Goal: Task Accomplishment & Management: Use online tool/utility

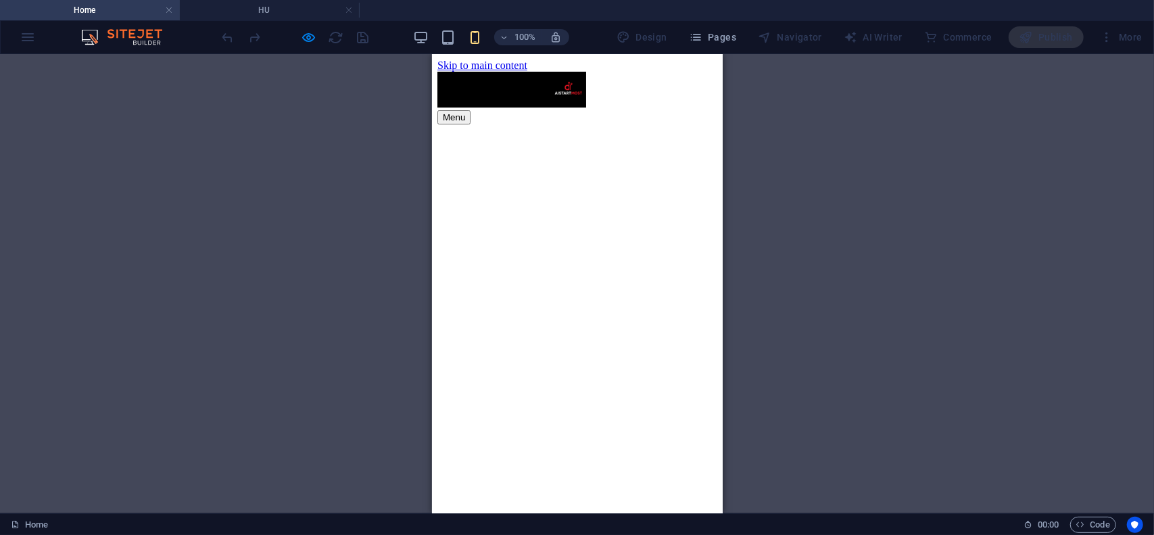
click at [470, 110] on button "Menu" at bounding box center [453, 117] width 33 height 14
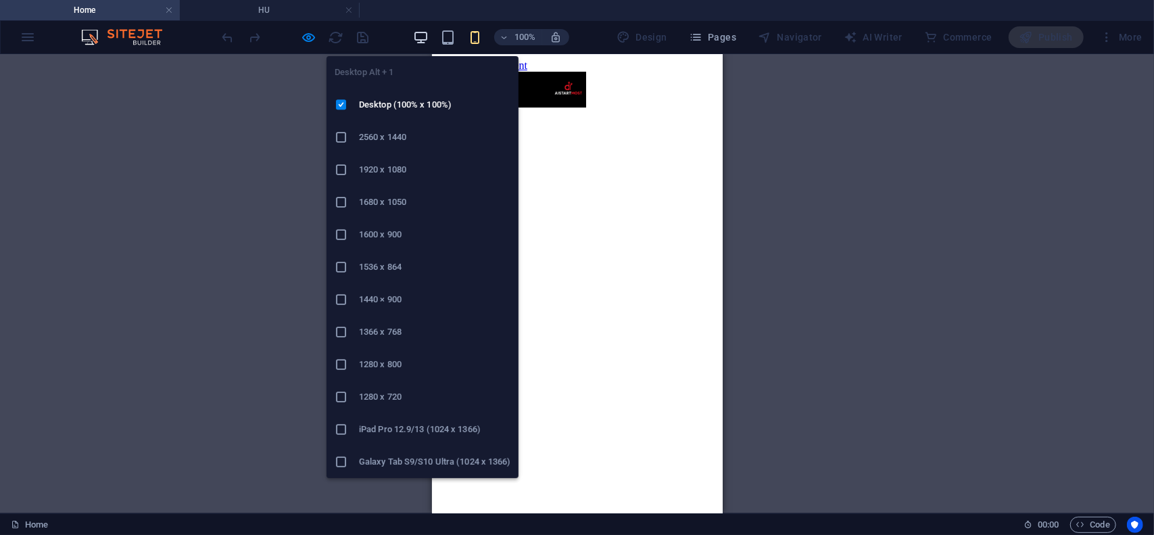
click at [420, 38] on icon "button" at bounding box center [421, 38] width 16 height 16
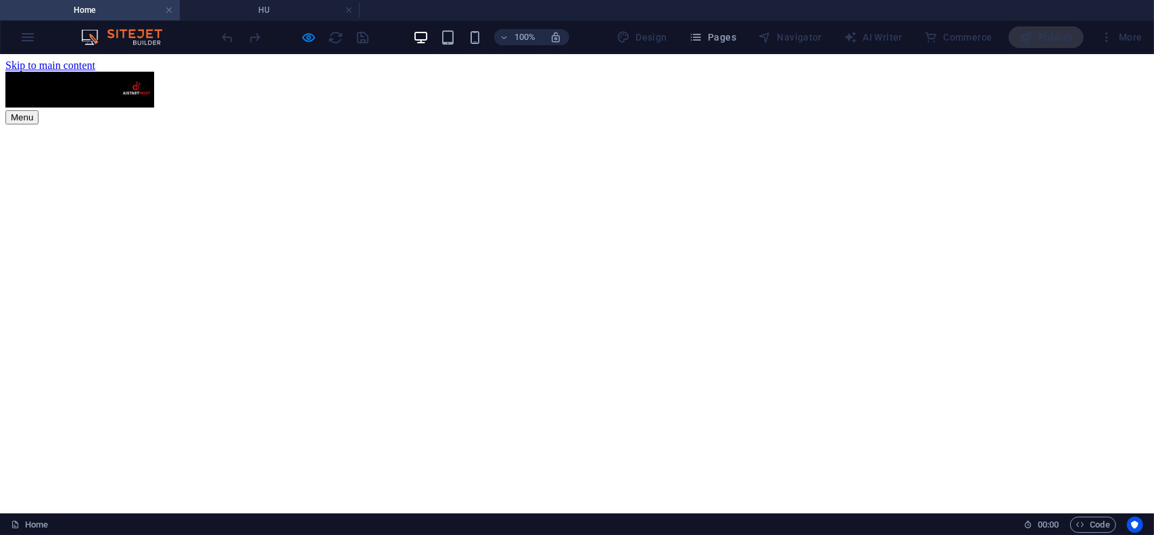
click at [899, 110] on div "Menu" at bounding box center [576, 117] width 1143 height 14
click at [1114, 110] on div "Menu" at bounding box center [576, 117] width 1143 height 14
click at [904, 110] on div "Menu" at bounding box center [576, 117] width 1143 height 14
click at [1110, 110] on div "Menu" at bounding box center [576, 117] width 1143 height 14
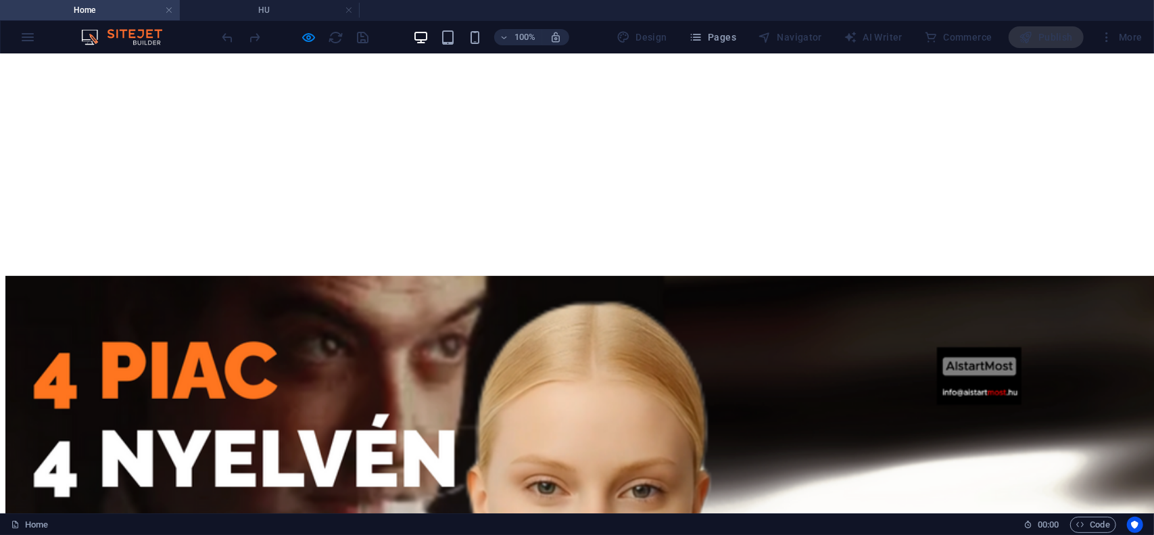
scroll to position [337, 0]
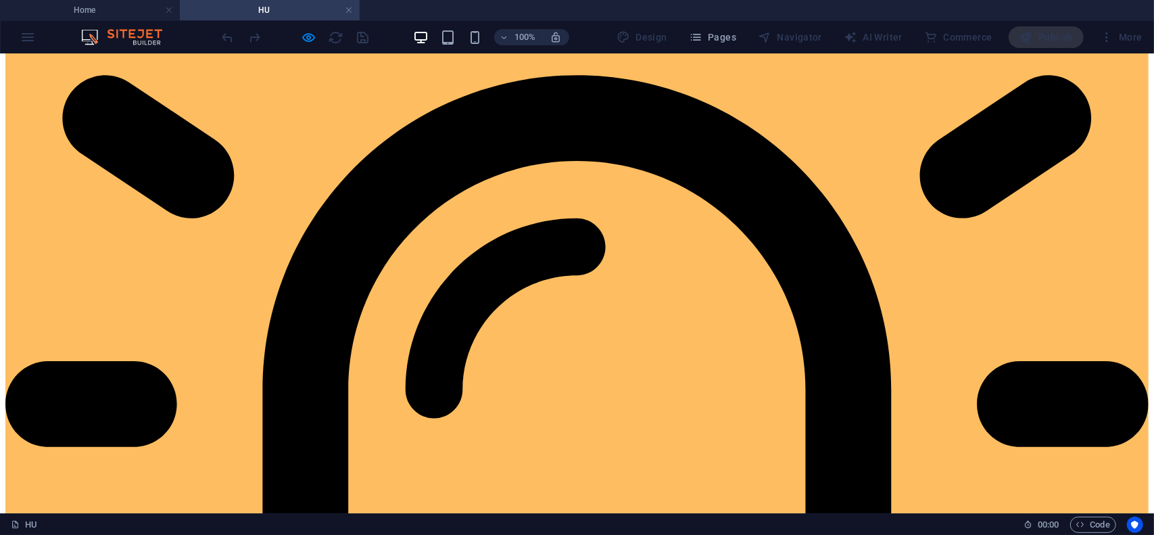
scroll to position [811, 0]
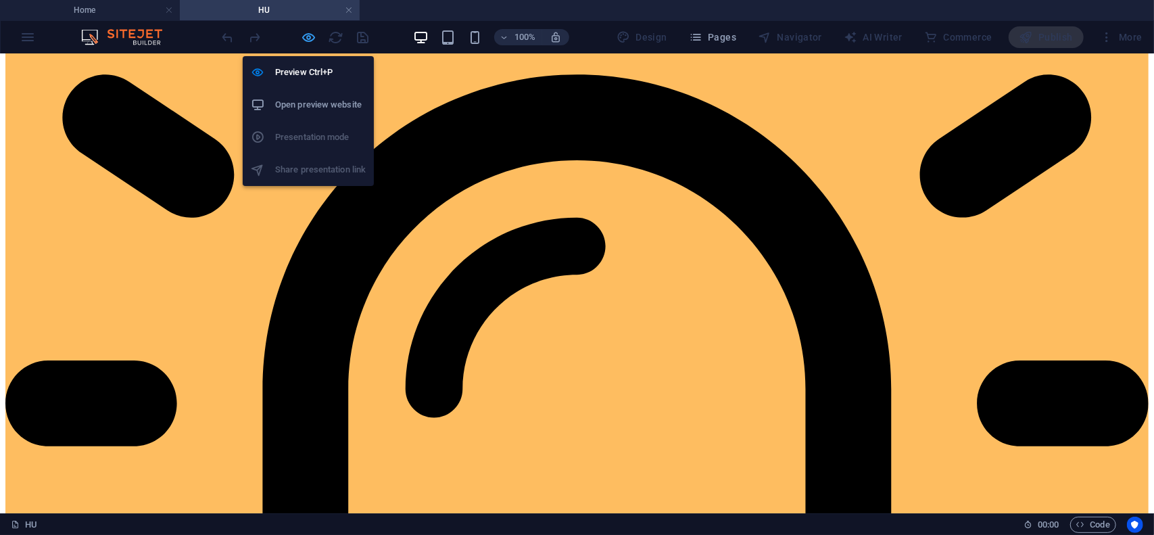
click at [310, 40] on icon "button" at bounding box center [309, 38] width 16 height 16
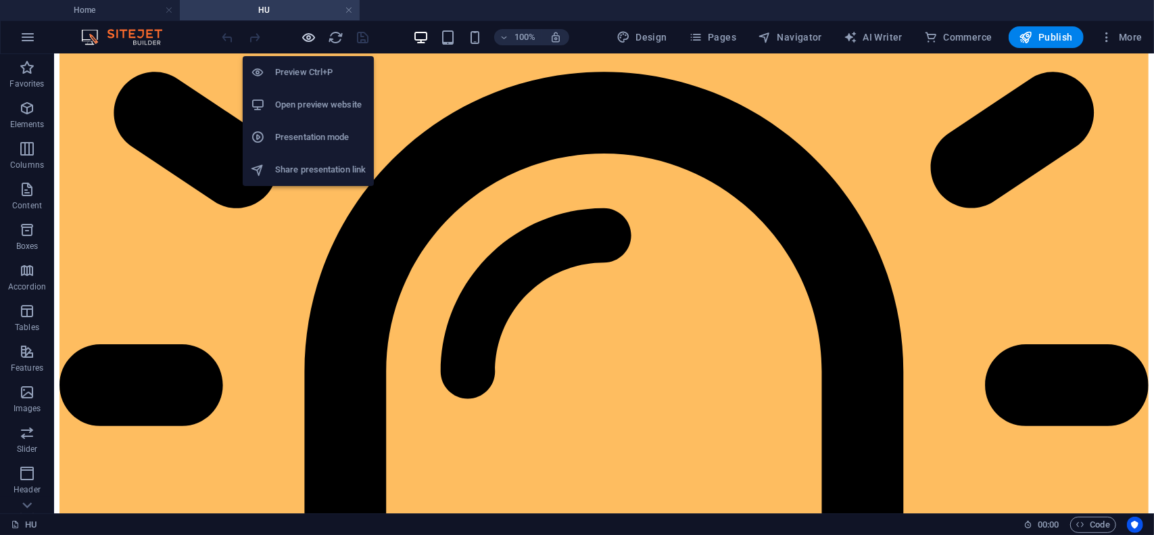
click at [310, 40] on icon "button" at bounding box center [309, 38] width 16 height 16
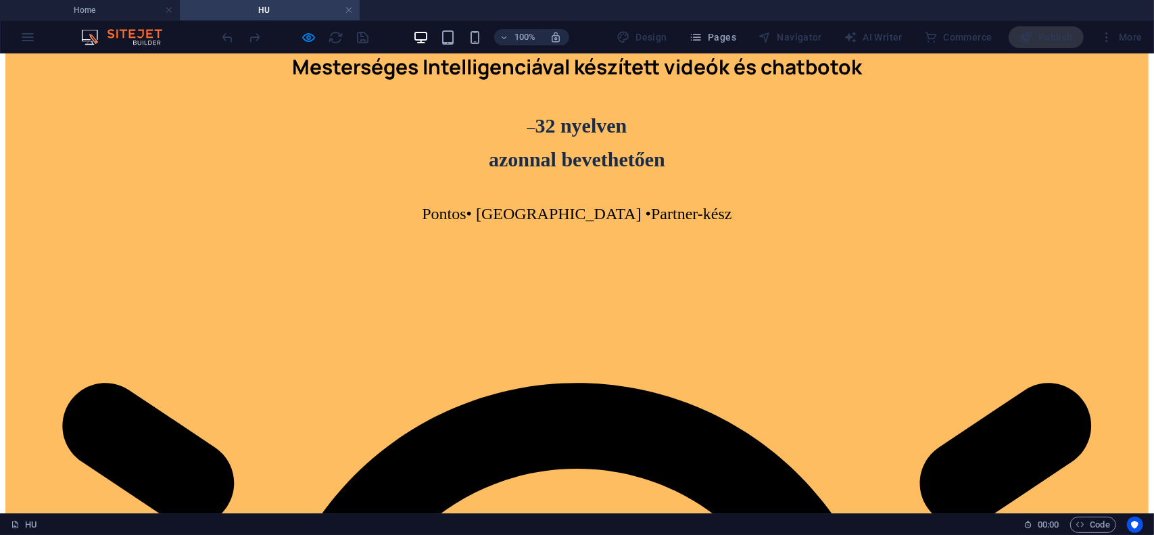
scroll to position [473, 0]
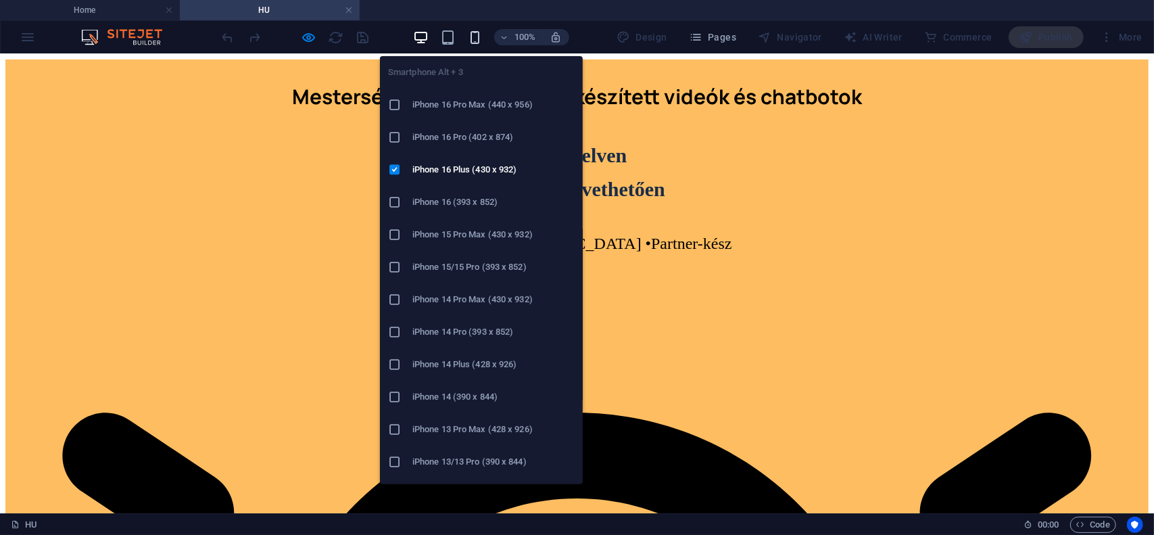
click at [480, 39] on icon "button" at bounding box center [475, 38] width 16 height 16
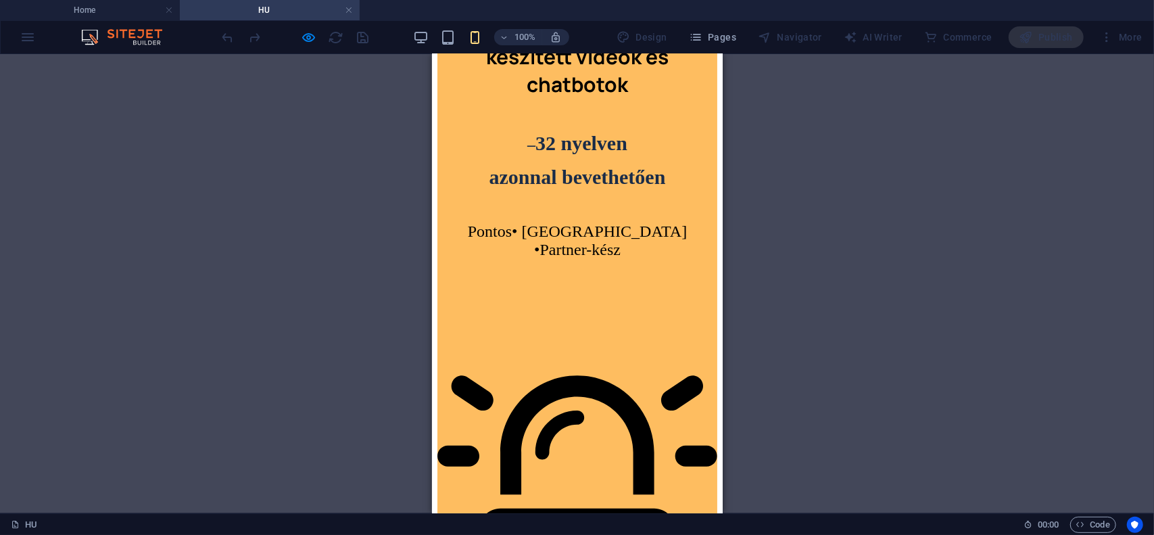
scroll to position [844, 0]
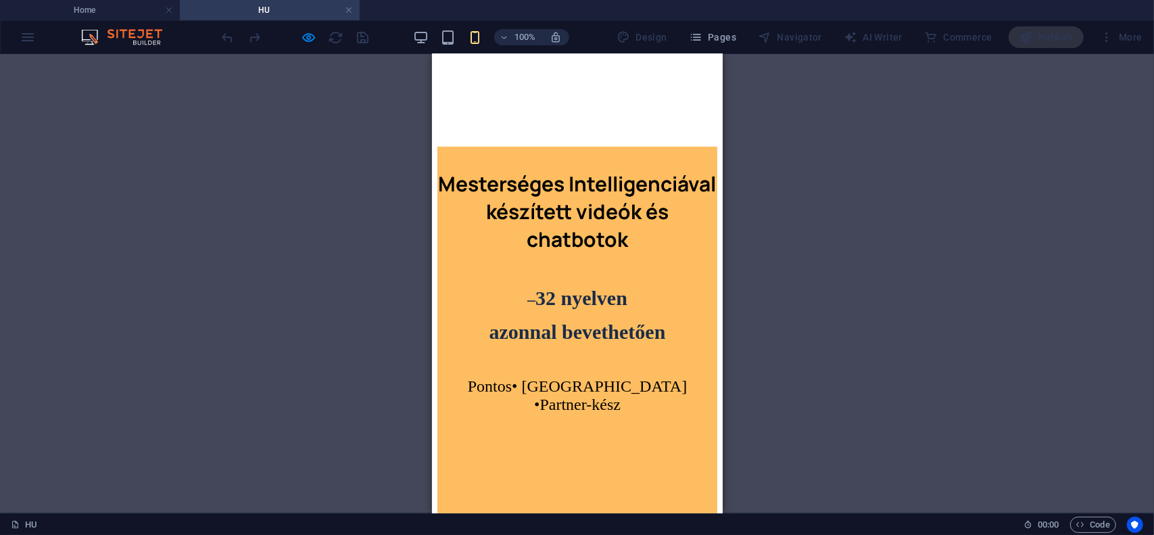
scroll to position [641, 0]
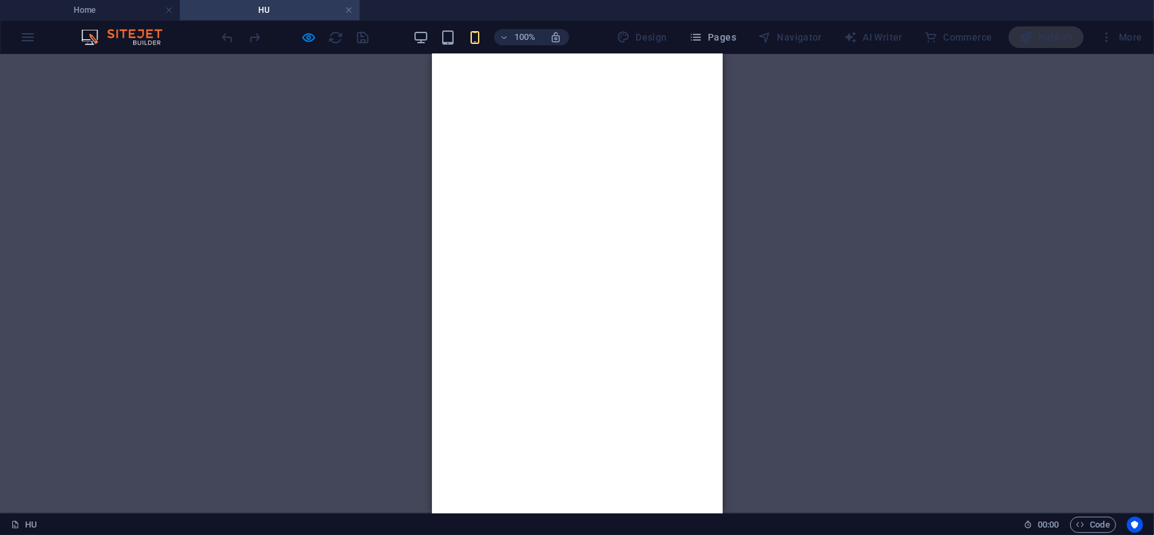
scroll to position [0, 0]
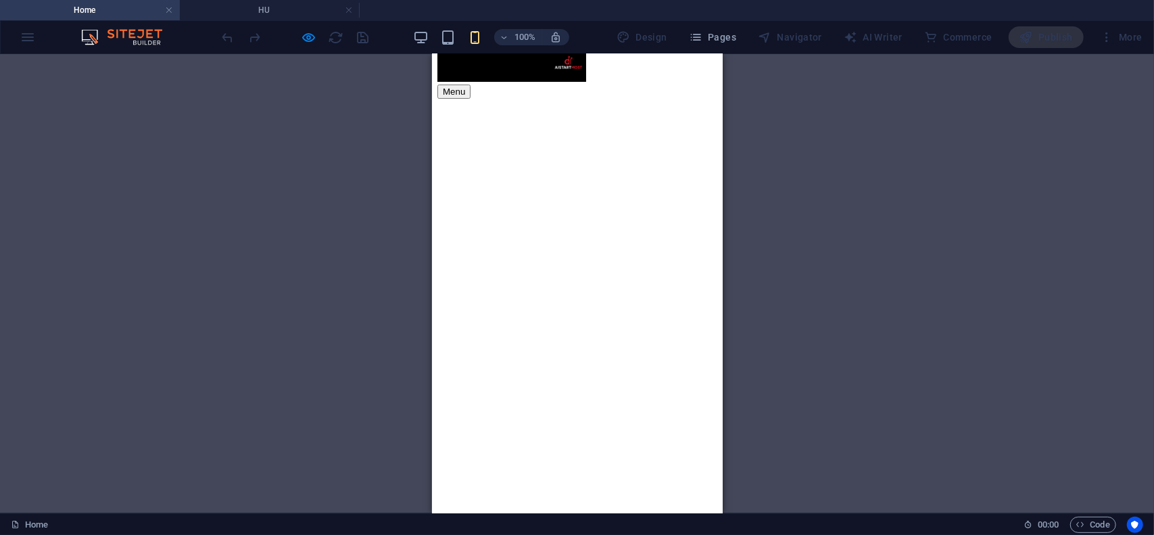
scroll to position [24, 0]
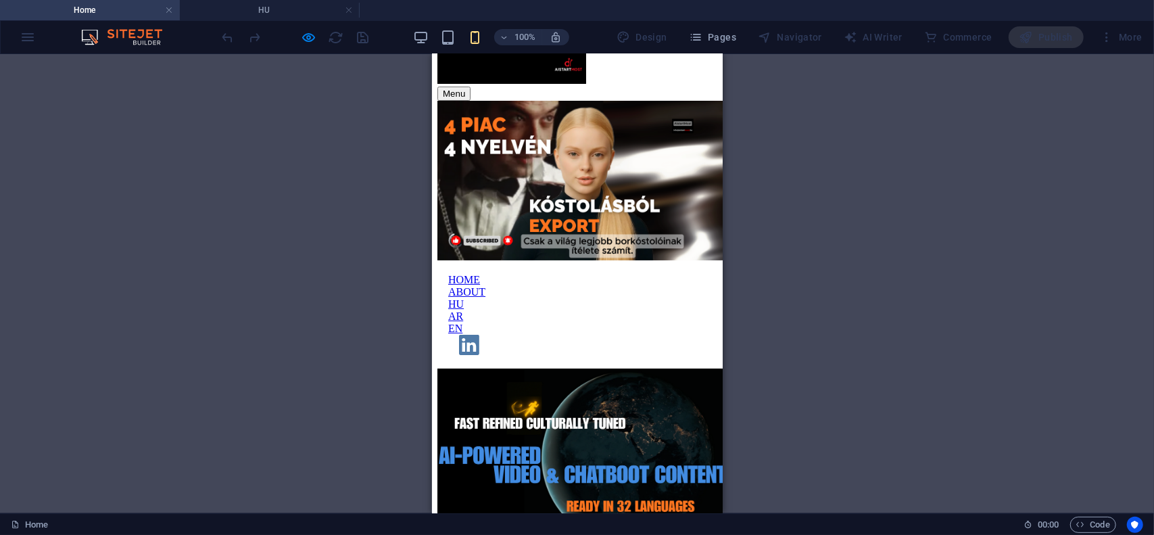
scroll to position [0, 0]
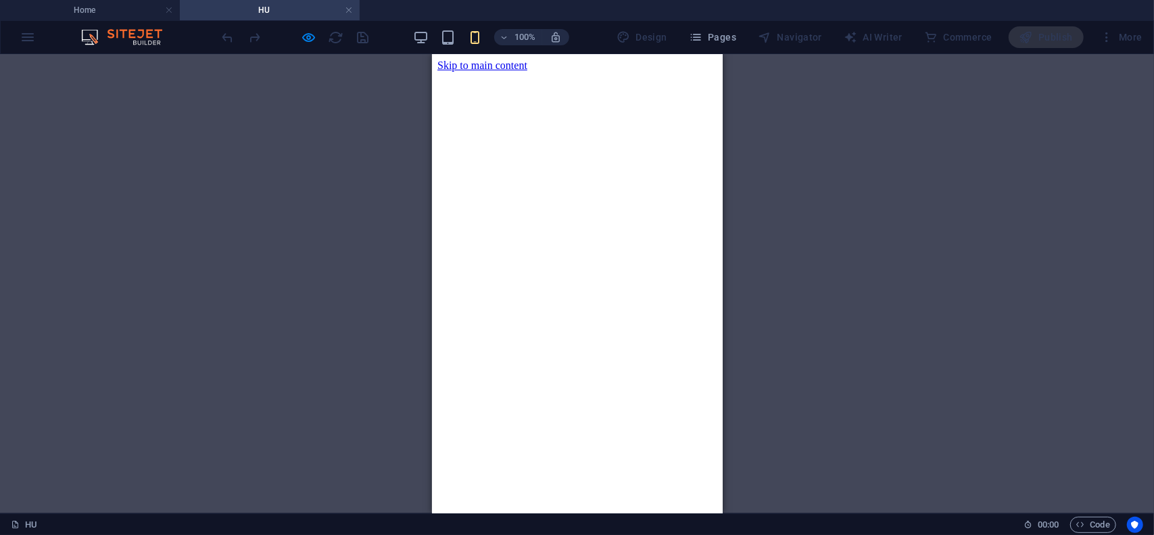
click at [88, 5] on h4 "Home" at bounding box center [90, 10] width 180 height 15
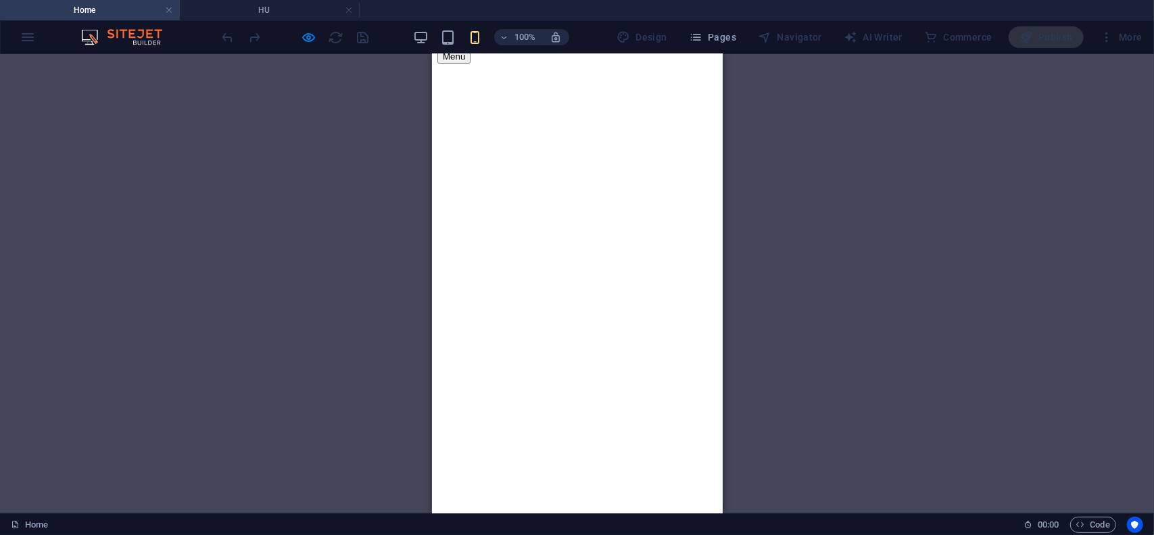
scroll to position [32, 0]
click at [801, 301] on div at bounding box center [577, 283] width 1154 height 459
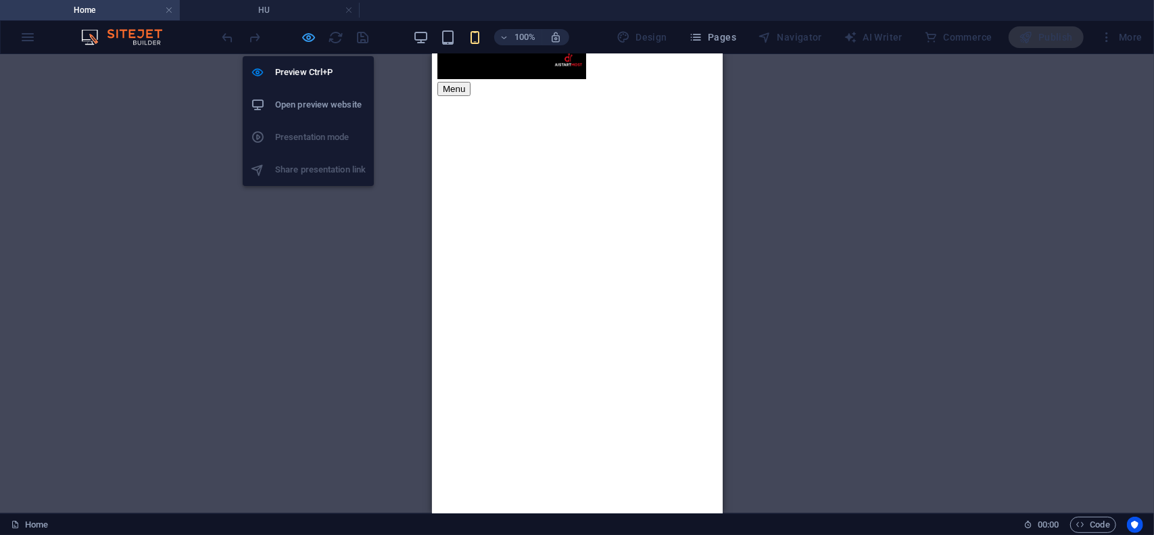
click at [308, 36] on icon "button" at bounding box center [309, 38] width 16 height 16
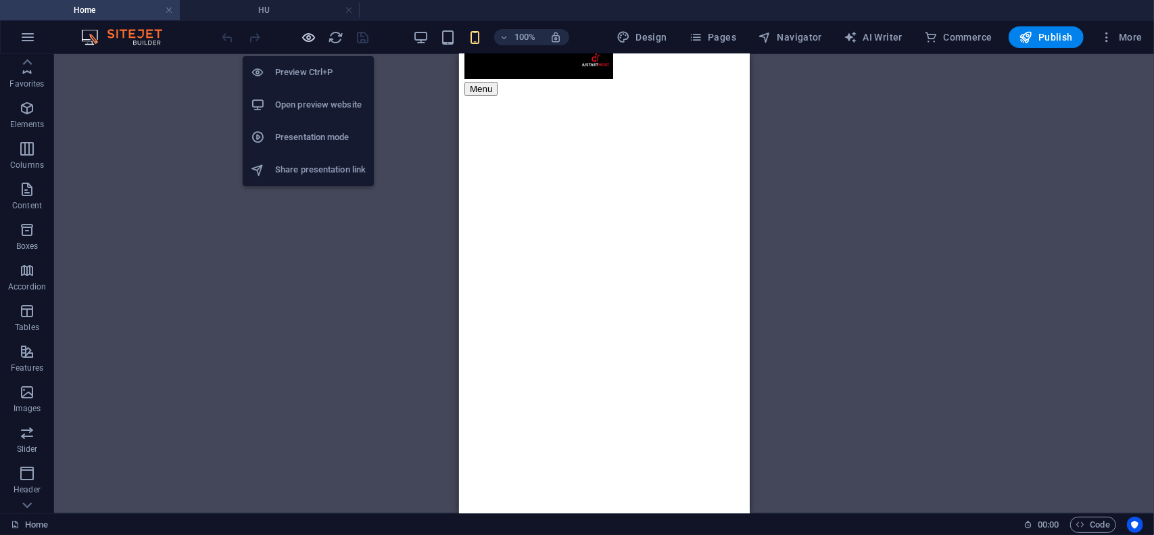
click at [308, 36] on icon "button" at bounding box center [309, 38] width 16 height 16
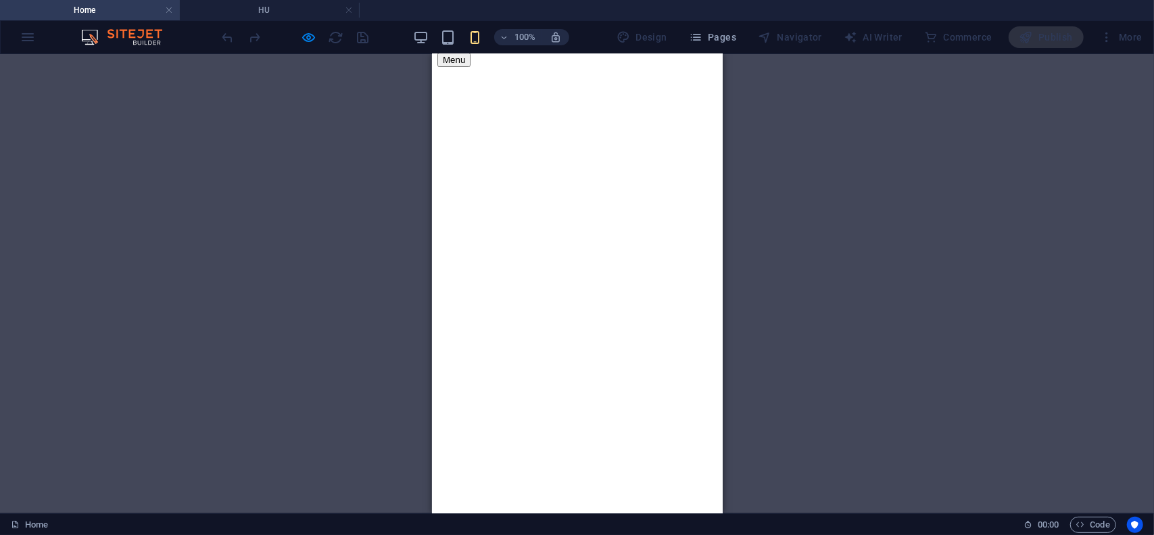
scroll to position [28, 0]
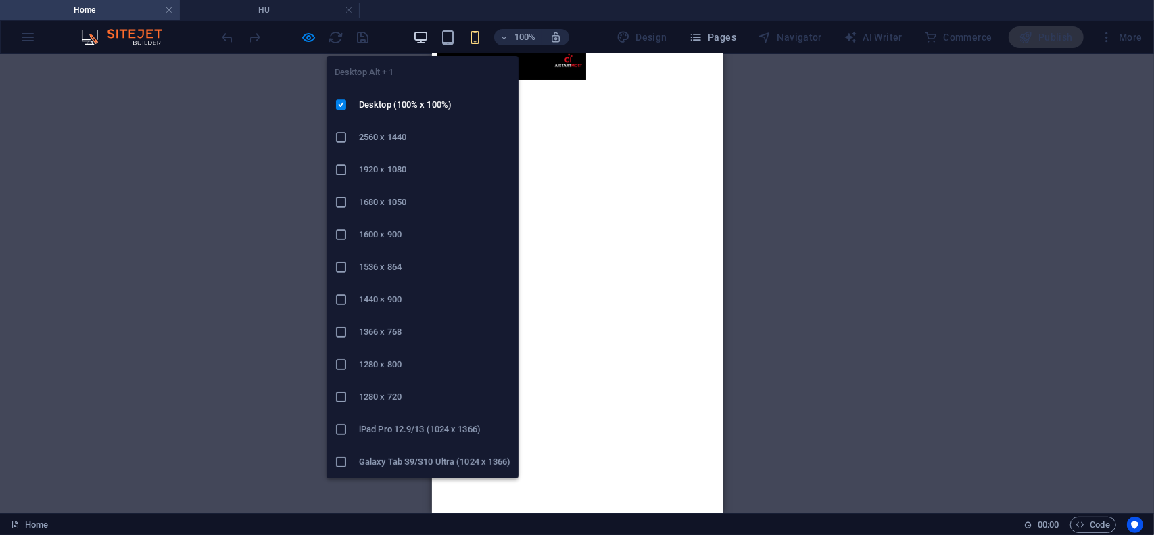
click at [423, 37] on icon "button" at bounding box center [421, 38] width 16 height 16
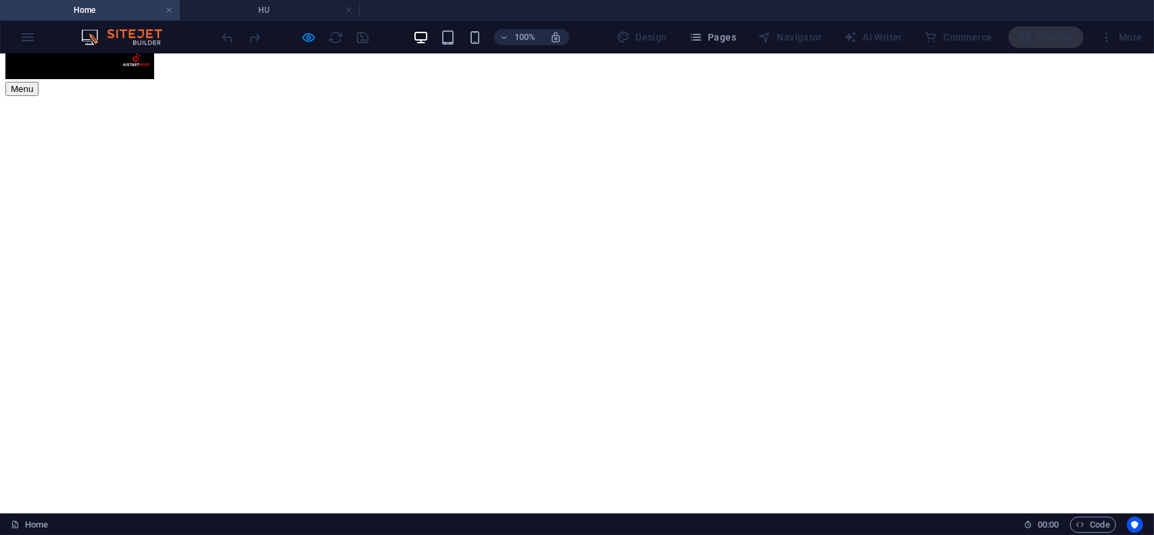
scroll to position [0, 0]
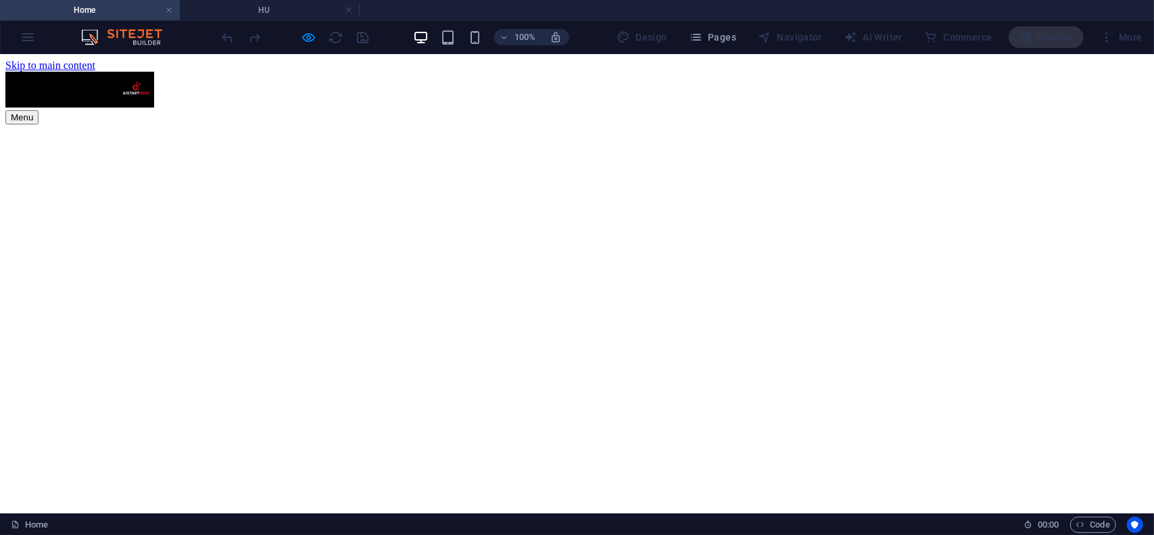
click at [39, 110] on button "Menu" at bounding box center [21, 117] width 33 height 14
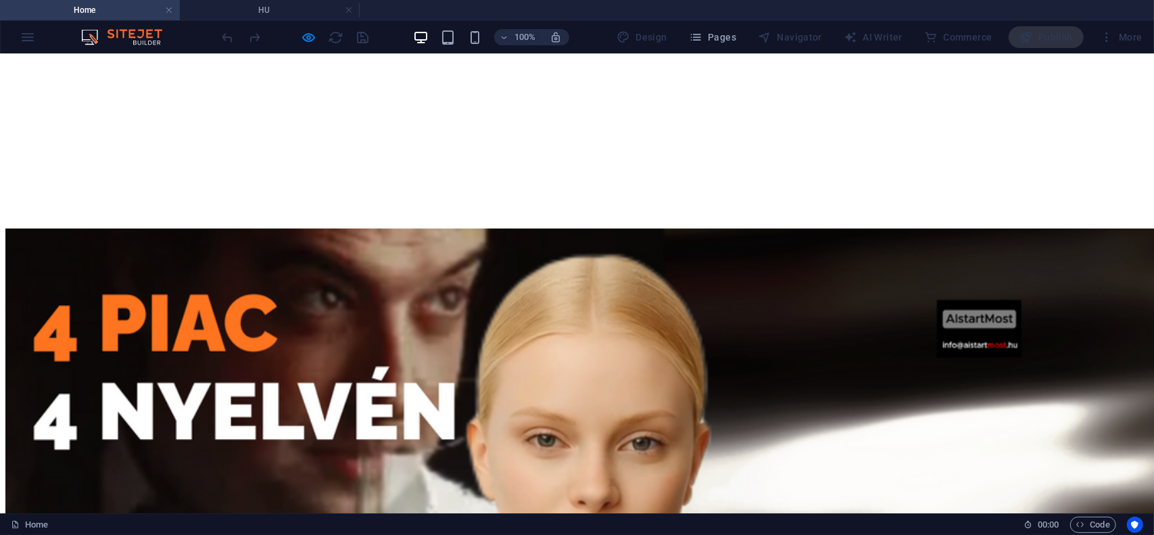
scroll to position [372, 0]
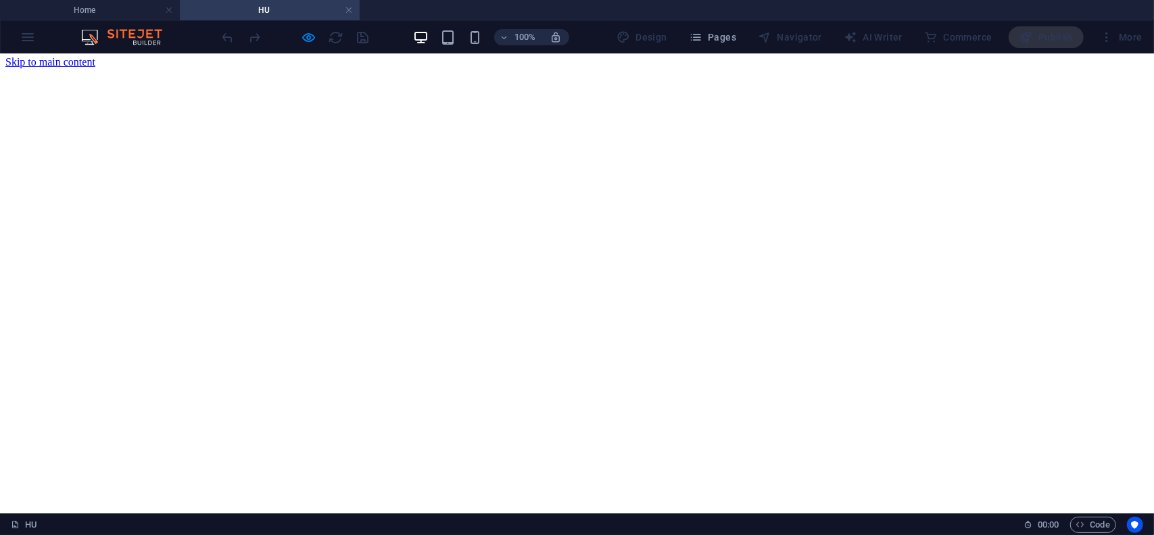
scroll to position [0, 0]
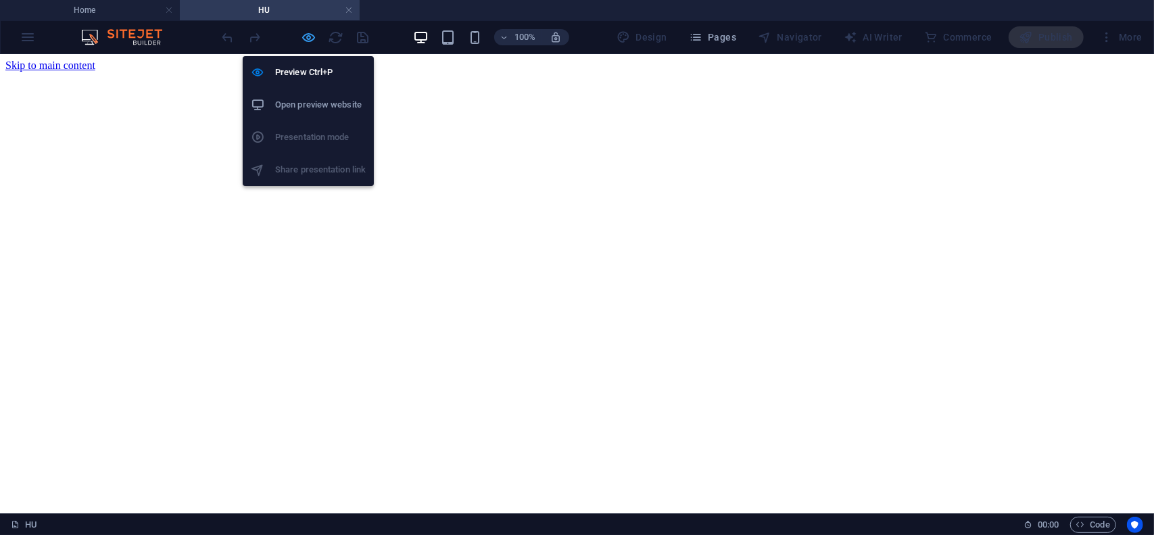
click at [310, 37] on icon "button" at bounding box center [309, 38] width 16 height 16
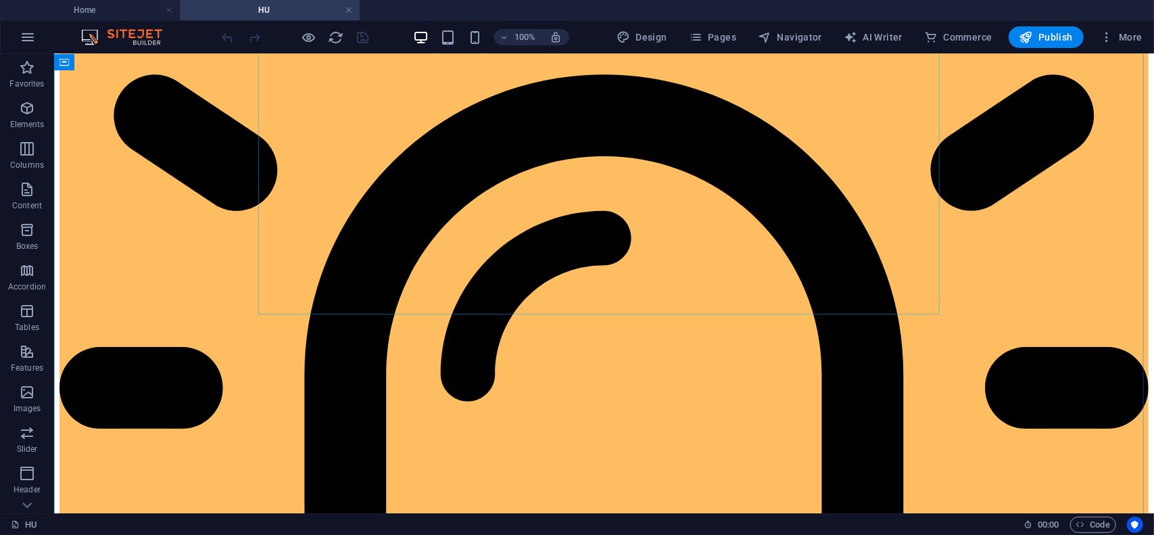
scroll to position [811, 0]
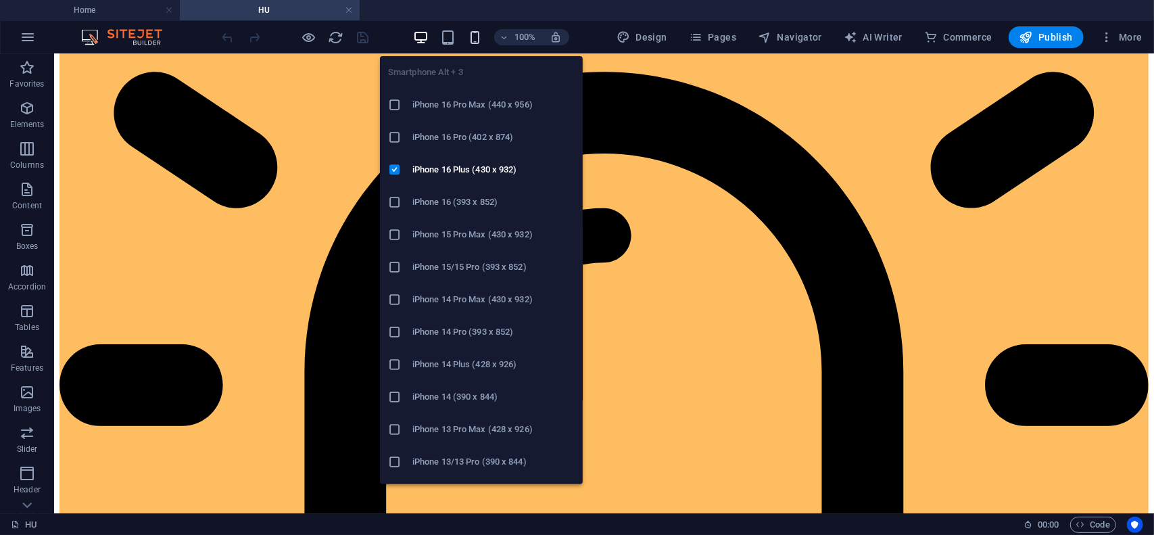
click at [477, 40] on icon "button" at bounding box center [475, 38] width 16 height 16
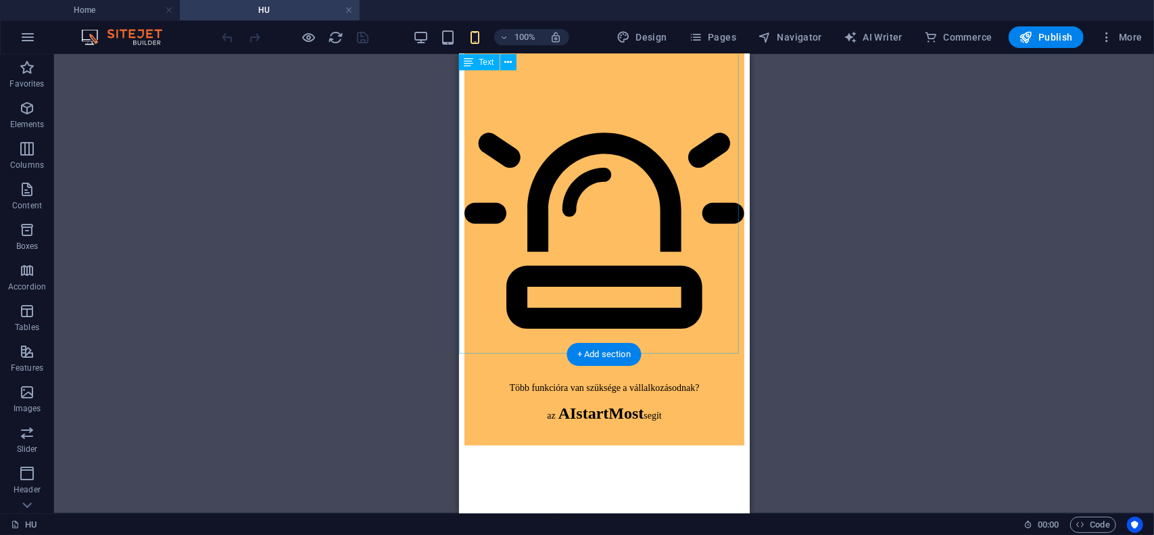
scroll to position [946, 0]
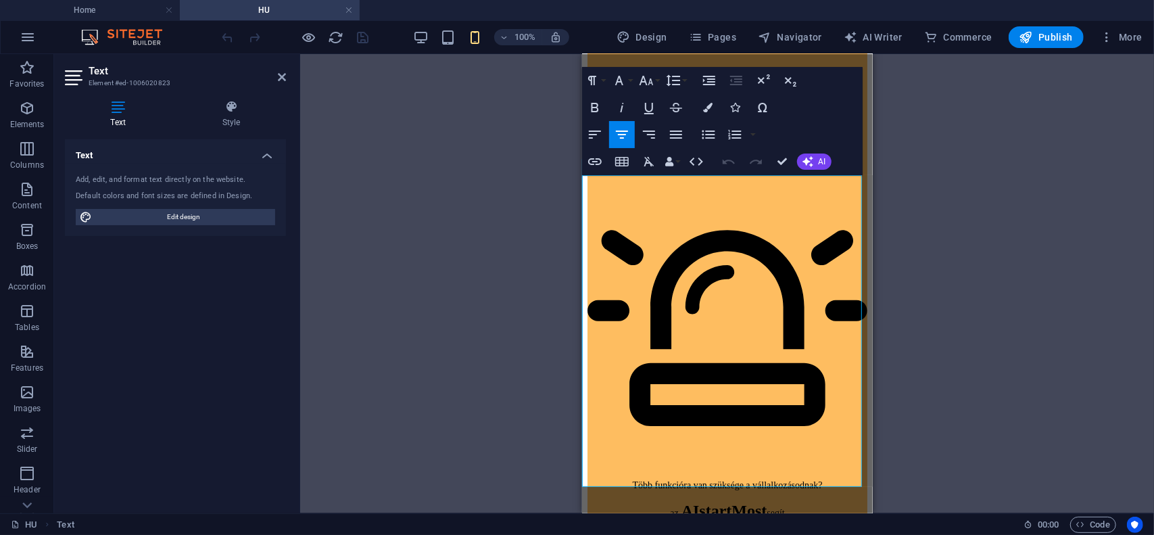
drag, startPoint x: 773, startPoint y: 226, endPoint x: 608, endPoint y: 205, distance: 166.2
drag, startPoint x: 773, startPoint y: 230, endPoint x: 679, endPoint y: 228, distance: 94.6
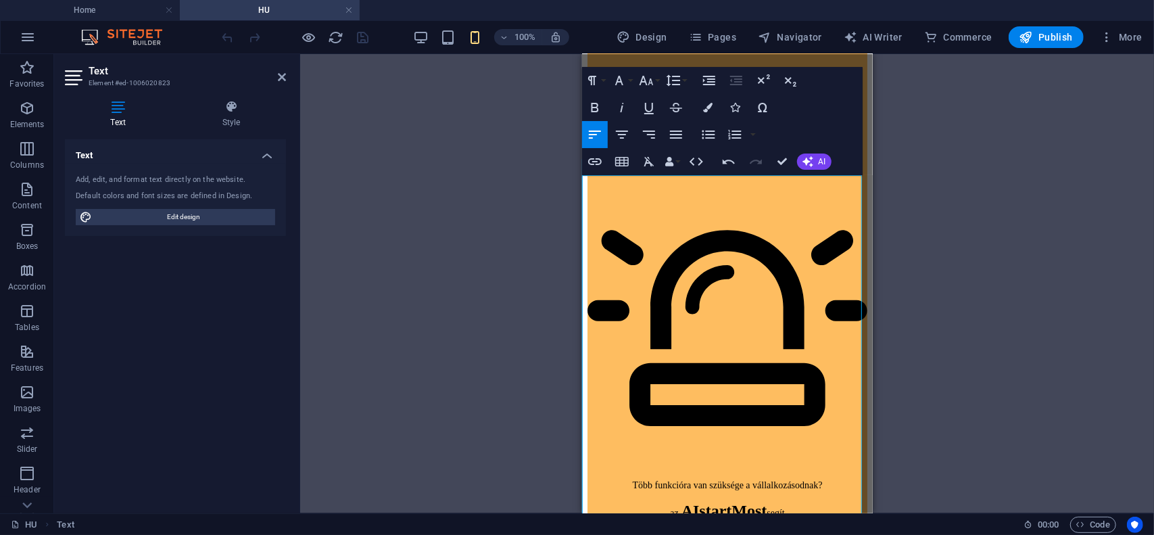
drag, startPoint x: 618, startPoint y: 247, endPoint x: 581, endPoint y: 254, distance: 37.8
click at [625, 136] on icon "button" at bounding box center [622, 134] width 16 height 16
click at [628, 82] on button "Font Family" at bounding box center [622, 80] width 26 height 27
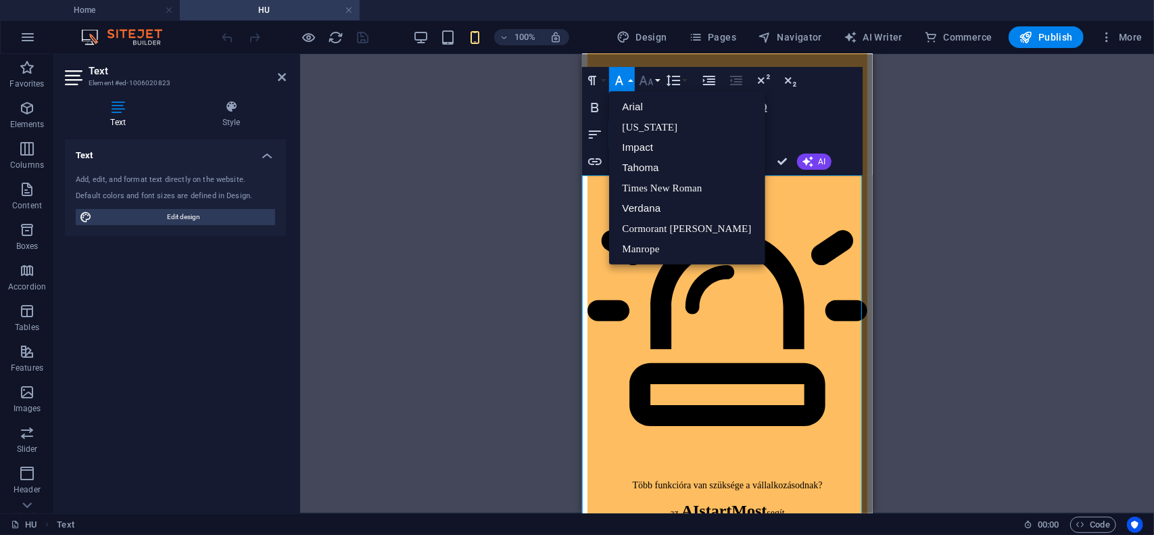
click at [646, 79] on icon "button" at bounding box center [646, 80] width 16 height 16
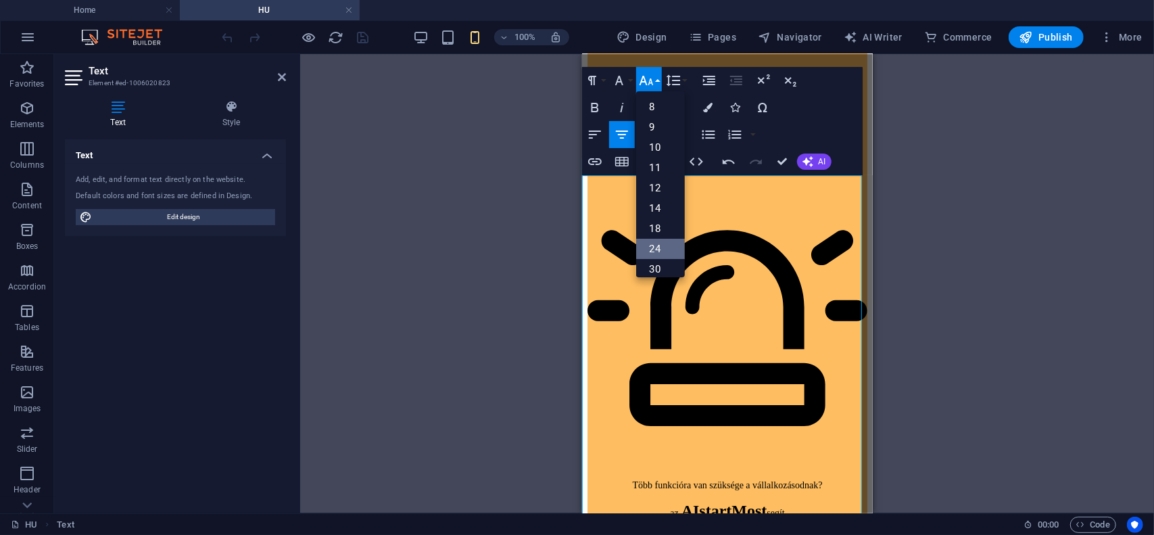
click at [655, 245] on link "24" at bounding box center [660, 249] width 49 height 20
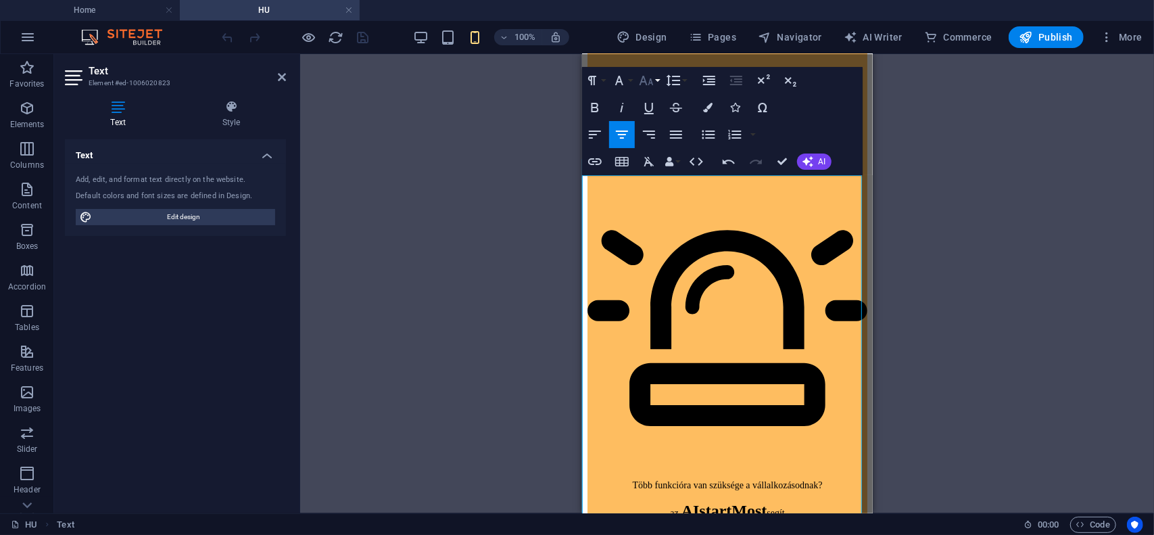
click at [650, 81] on icon "button" at bounding box center [646, 80] width 16 height 16
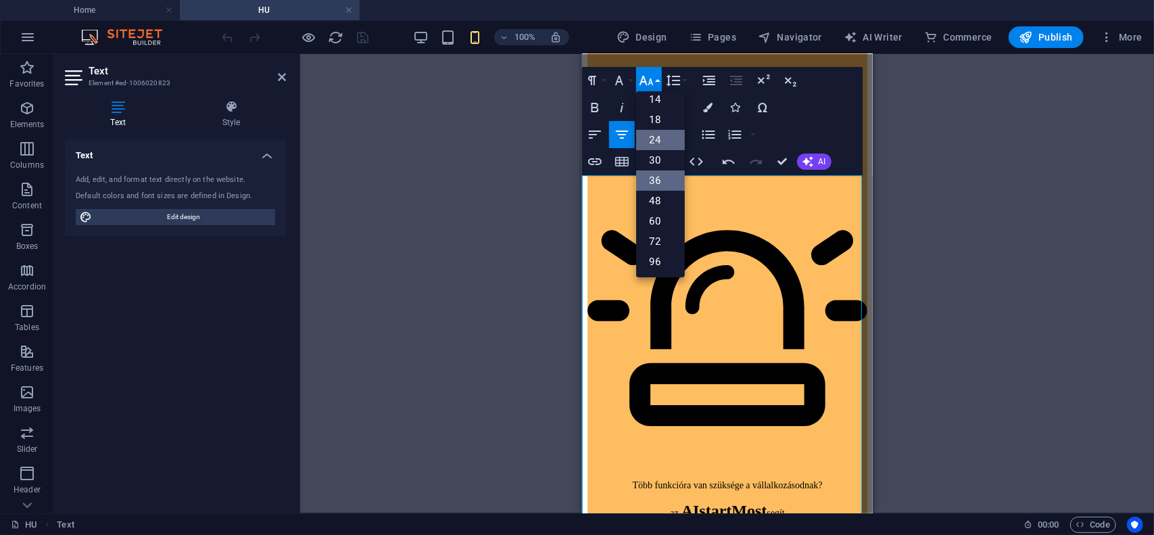
scroll to position [108, 0]
click at [653, 199] on link "48" at bounding box center [660, 201] width 49 height 20
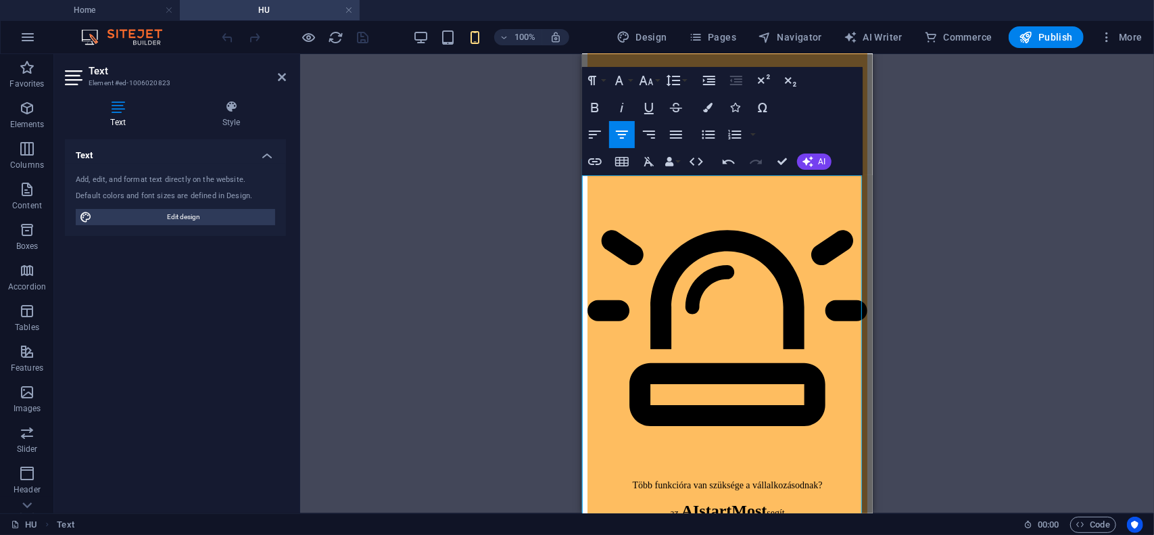
drag, startPoint x: 775, startPoint y: 236, endPoint x: 675, endPoint y: 249, distance: 100.9
click at [652, 82] on icon "button" at bounding box center [646, 80] width 14 height 9
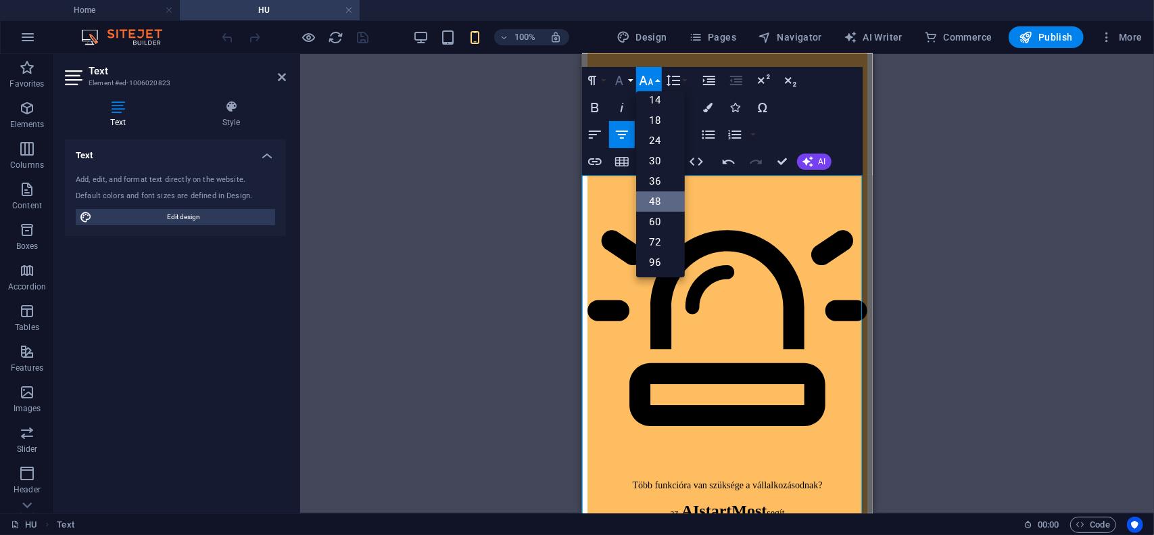
click at [627, 82] on icon "button" at bounding box center [619, 80] width 16 height 16
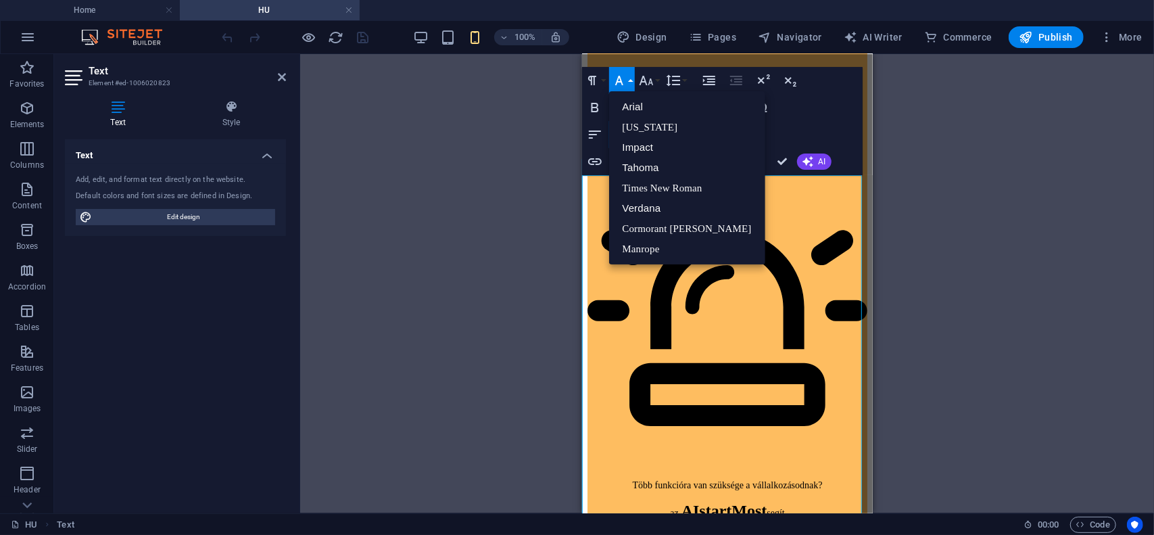
click at [627, 80] on button "Font Family" at bounding box center [622, 80] width 26 height 27
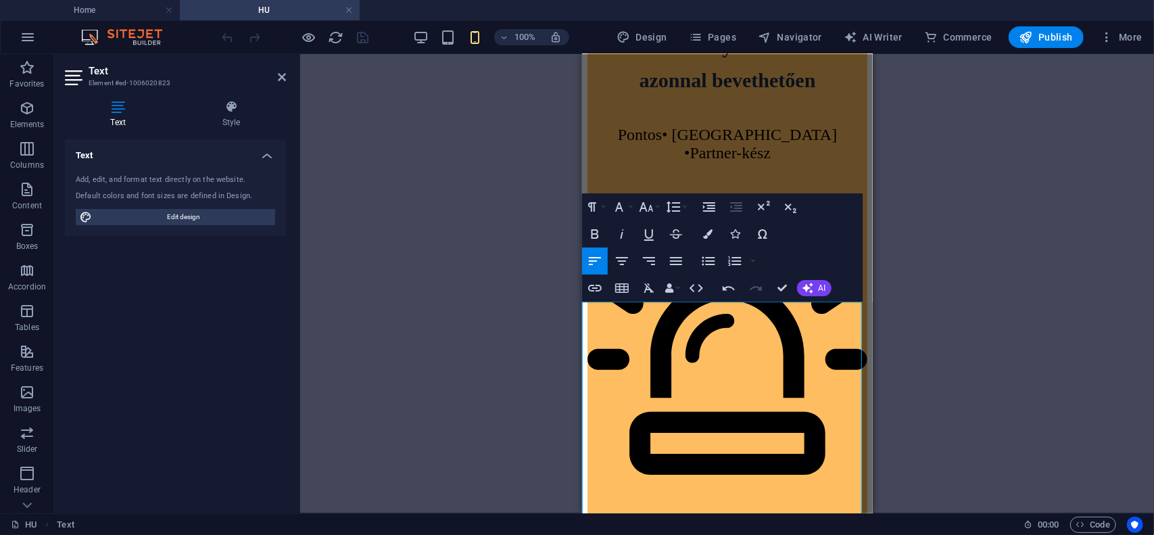
scroll to position [946, 0]
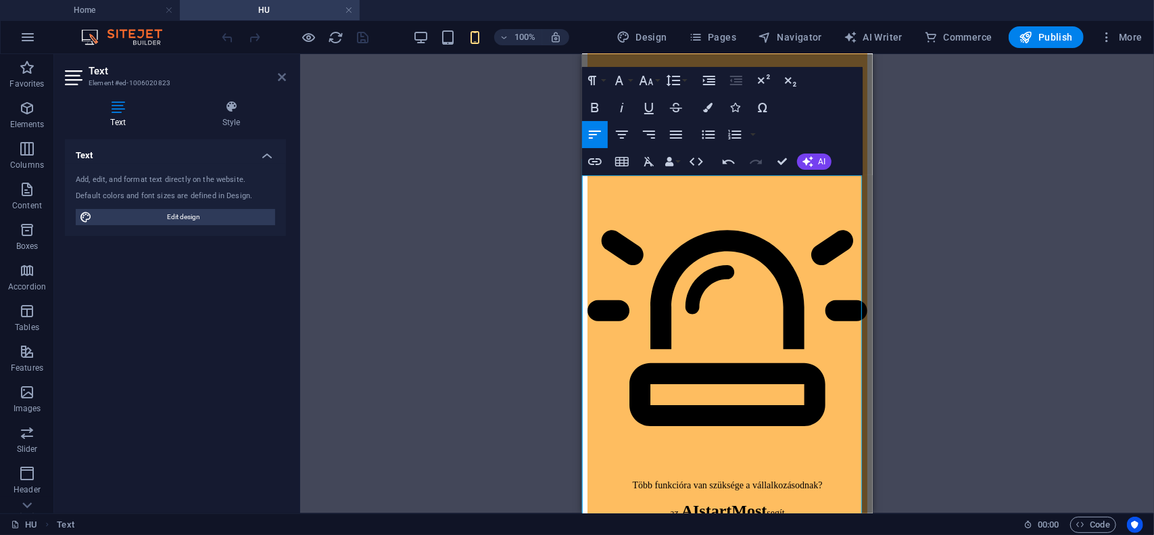
click at [283, 77] on icon at bounding box center [282, 77] width 8 height 11
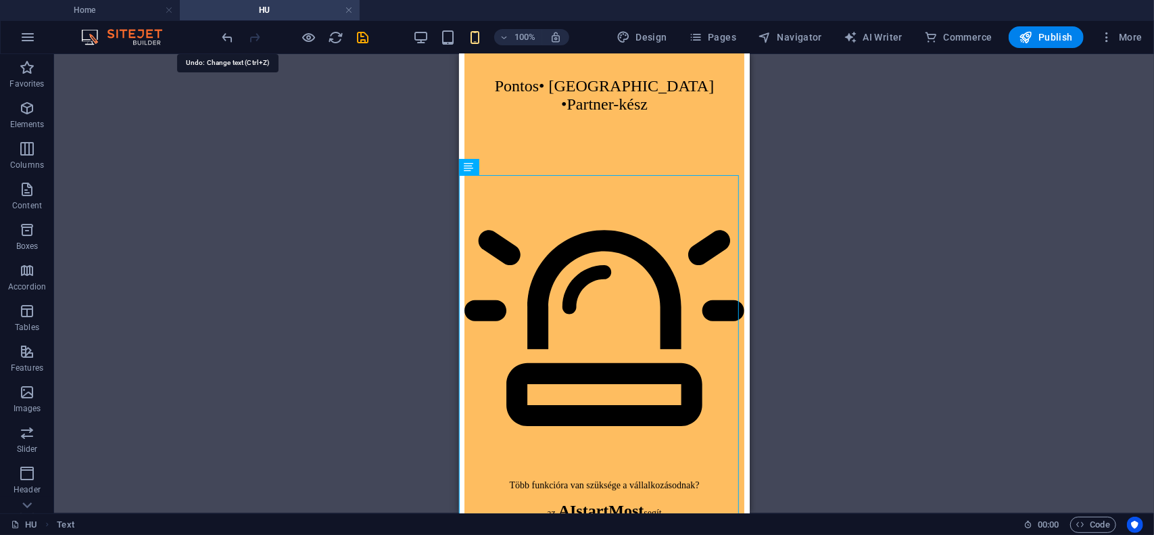
click at [226, 36] on icon "undo" at bounding box center [228, 38] width 16 height 16
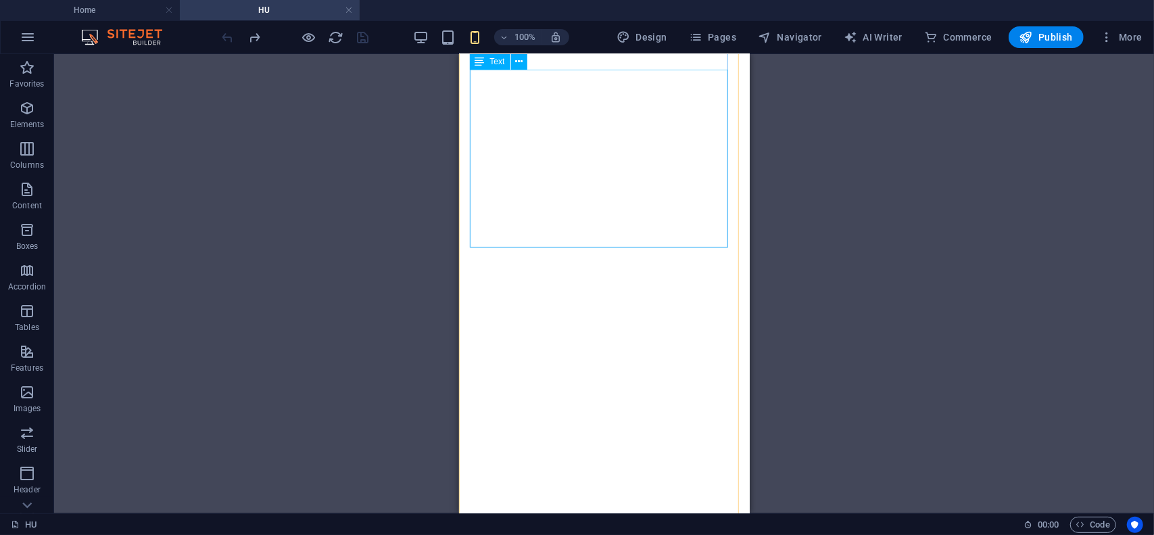
scroll to position [0, 0]
